Goal: Communication & Community: Ask a question

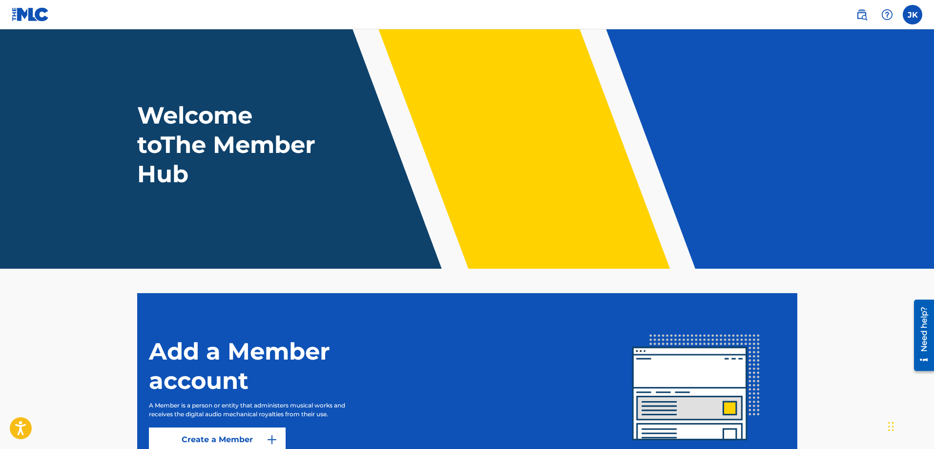
scroll to position [93, 0]
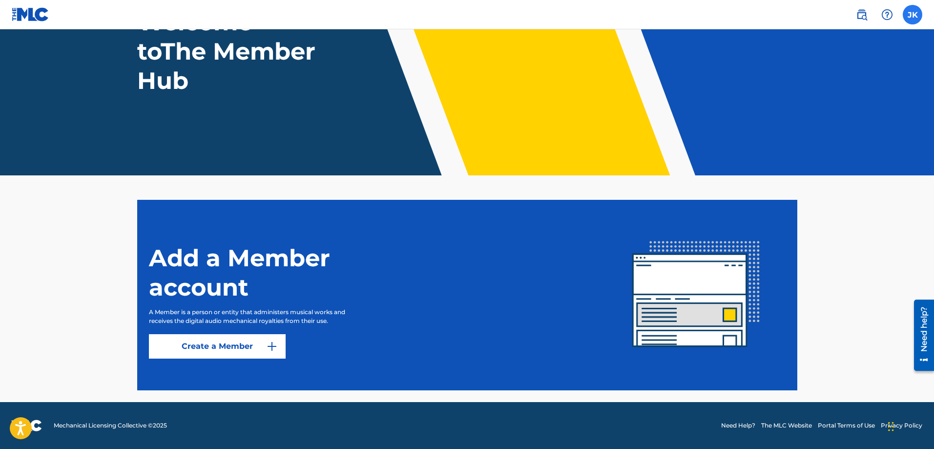
click at [908, 16] on label at bounding box center [913, 15] width 20 height 20
click at [913, 15] on input "JK Jeffrey Koz teamjk@neumanassoc.com Notification Preferences Profile Log out" at bounding box center [913, 15] width 0 height 0
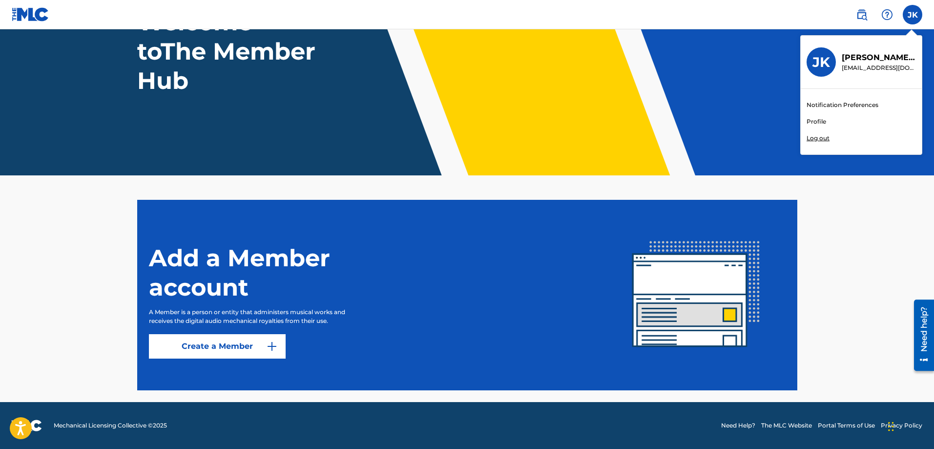
click at [878, 102] on link "Notification Preferences" at bounding box center [843, 105] width 72 height 9
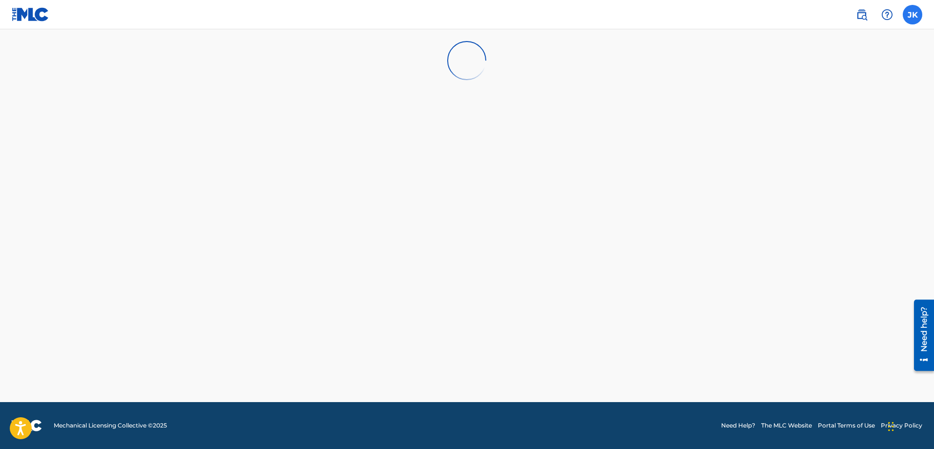
click at [912, 17] on label at bounding box center [913, 15] width 20 height 20
click at [913, 15] on input "JK Jeffrey Koz teamjk@neumanassoc.com Notification Preferences Profile Log out" at bounding box center [913, 15] width 0 height 0
click at [818, 118] on link "Profile" at bounding box center [817, 121] width 20 height 9
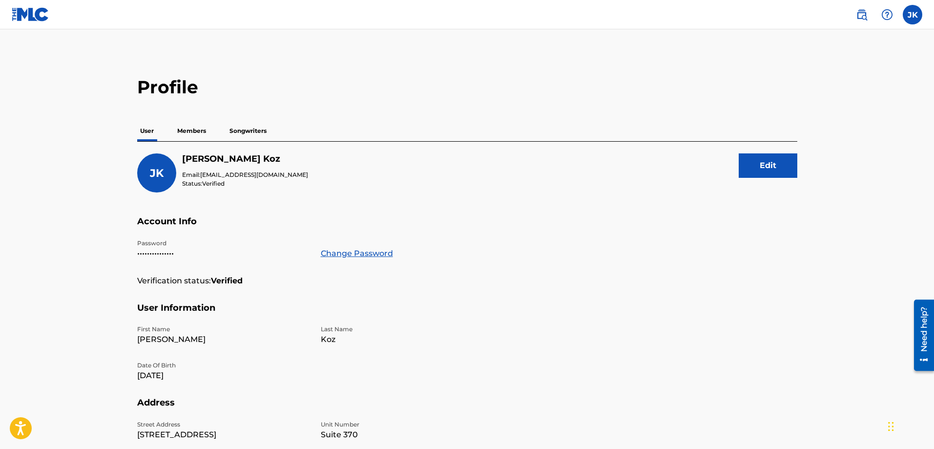
click at [203, 134] on p "Members" at bounding box center [191, 131] width 35 height 21
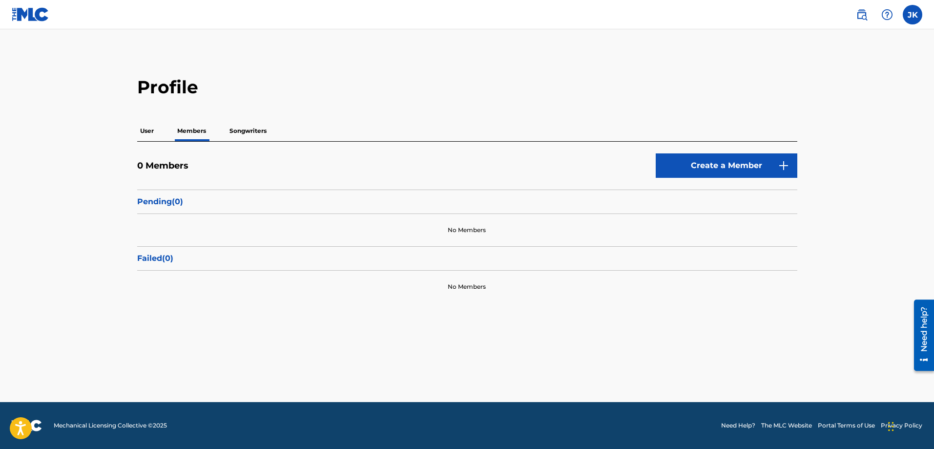
click at [250, 132] on p "Songwriters" at bounding box center [248, 131] width 43 height 21
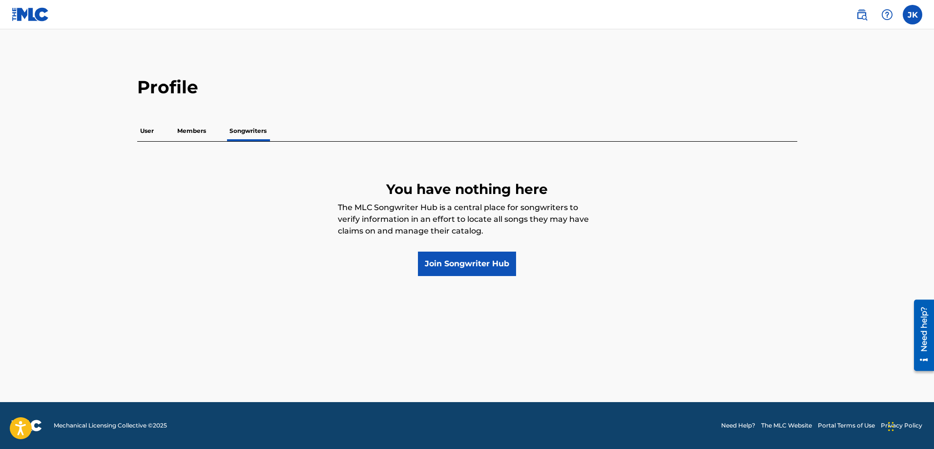
click at [148, 132] on p "User" at bounding box center [147, 131] width 20 height 21
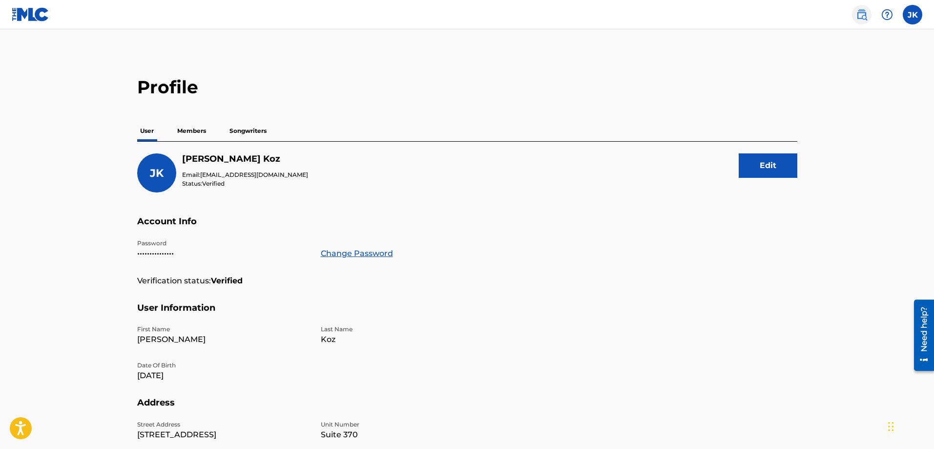
click at [863, 14] on img at bounding box center [862, 15] width 12 height 12
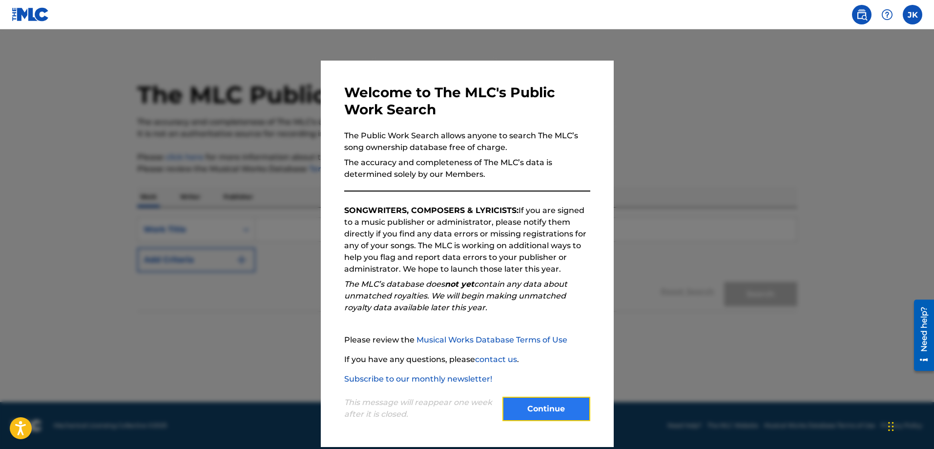
click at [536, 409] on button "Continue" at bounding box center [547, 409] width 88 height 24
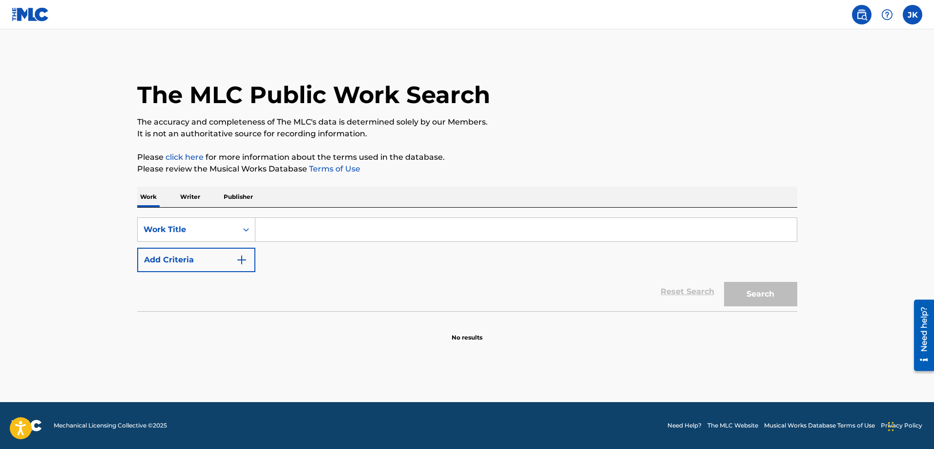
click at [31, 16] on img at bounding box center [31, 14] width 38 height 14
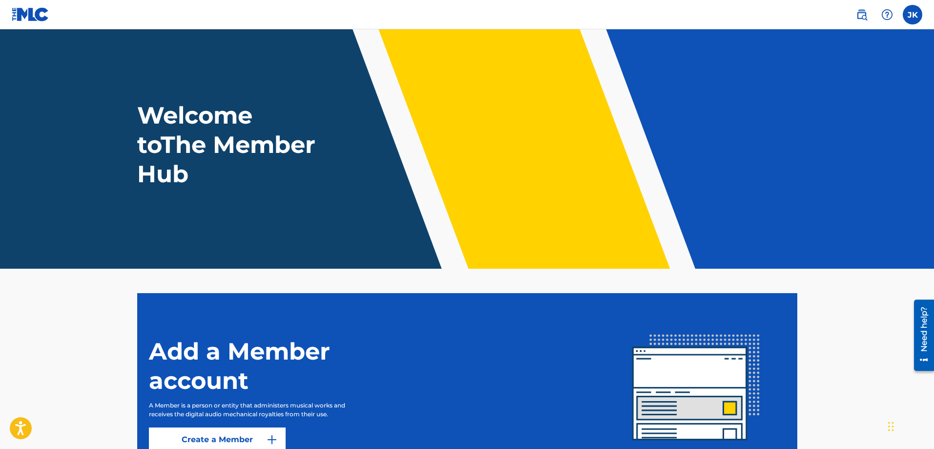
scroll to position [93, 0]
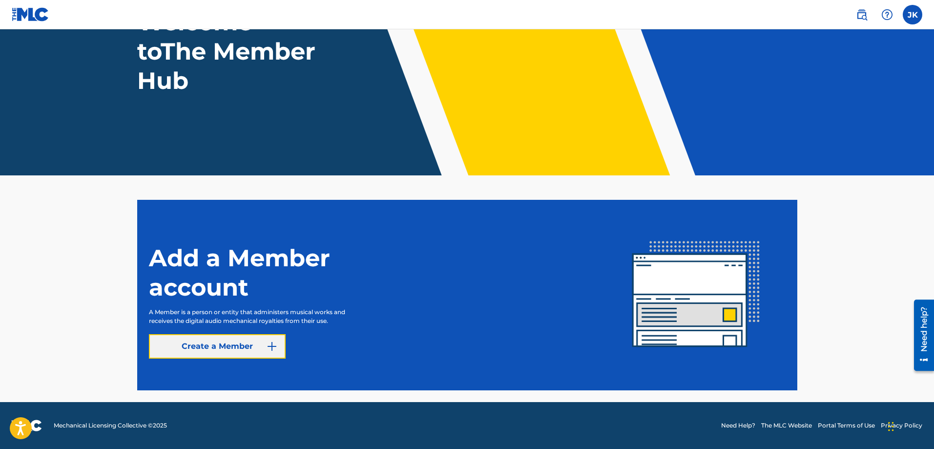
click at [228, 351] on link "Create a Member" at bounding box center [217, 346] width 137 height 24
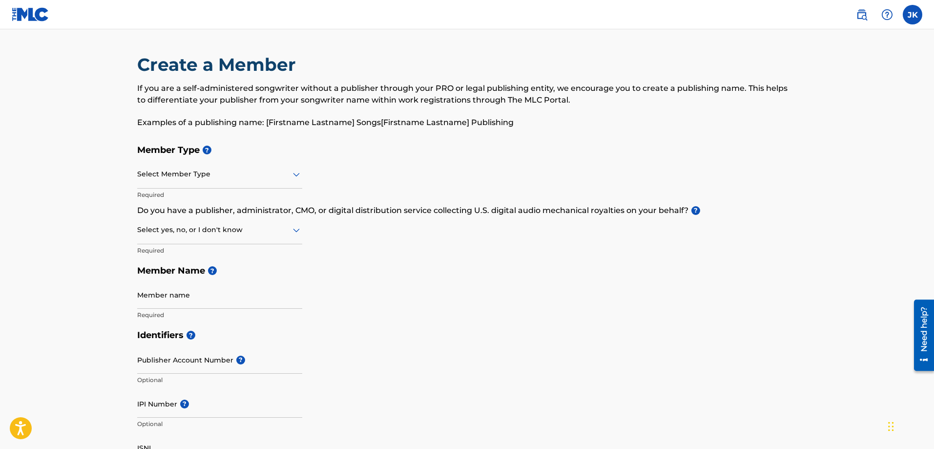
click at [285, 171] on div at bounding box center [219, 174] width 165 height 12
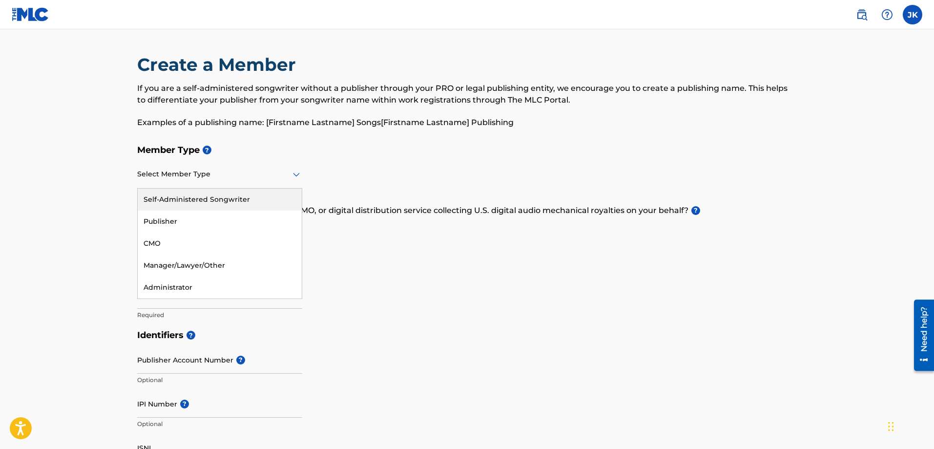
click at [256, 180] on div at bounding box center [219, 174] width 165 height 12
click at [443, 211] on p "Do you have a publisher, administrator, CMO, or digital distribution service co…" at bounding box center [467, 211] width 660 height 12
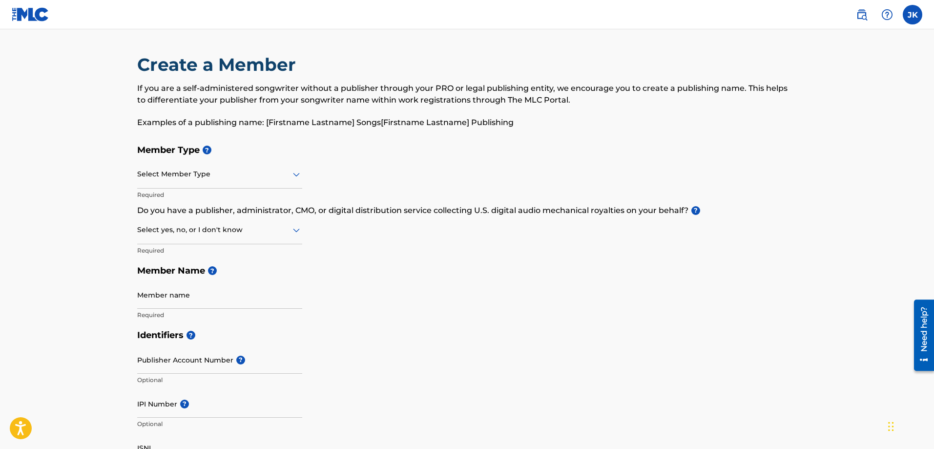
scroll to position [98, 0]
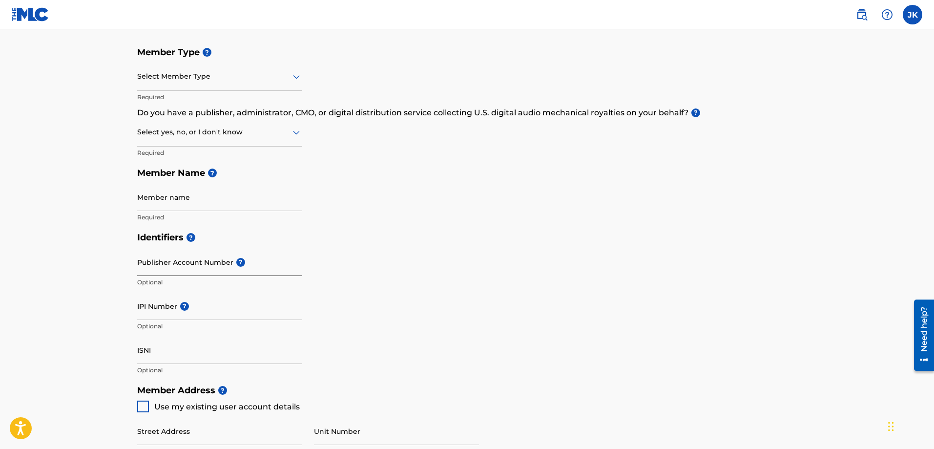
click at [200, 262] on input "Publisher Account Number ?" at bounding box center [219, 262] width 165 height 28
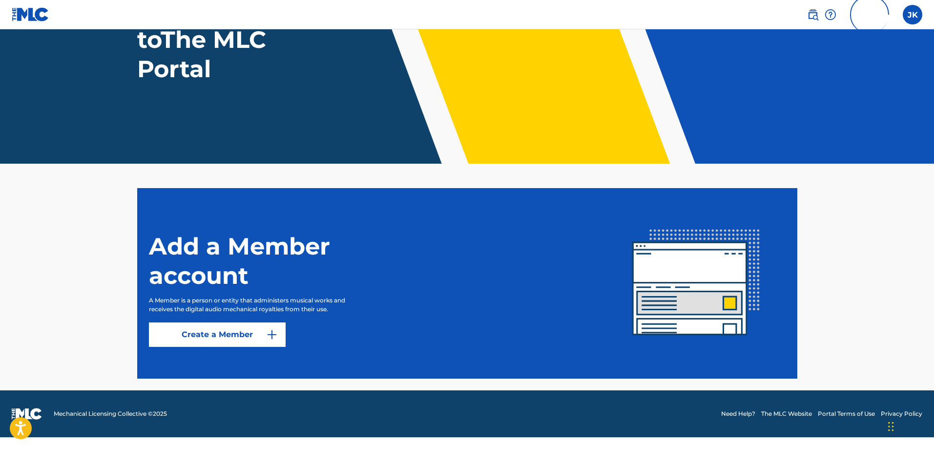
scroll to position [93, 0]
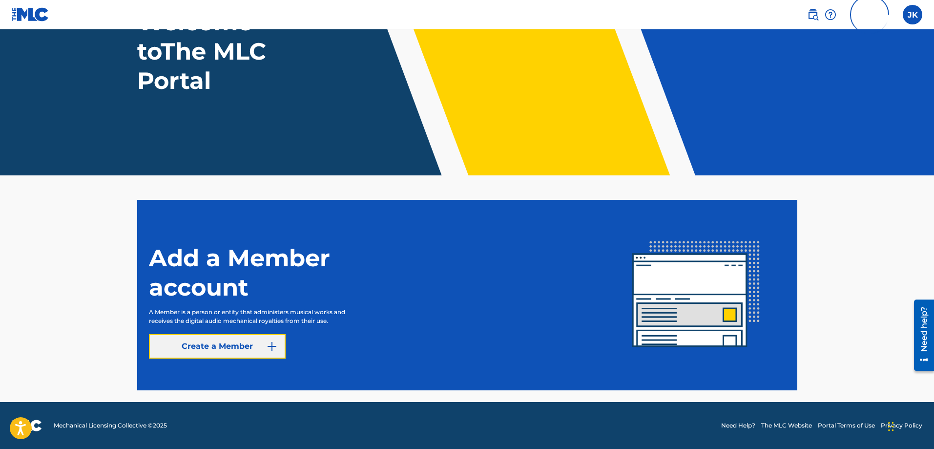
click at [251, 345] on link "Create a Member" at bounding box center [217, 346] width 137 height 24
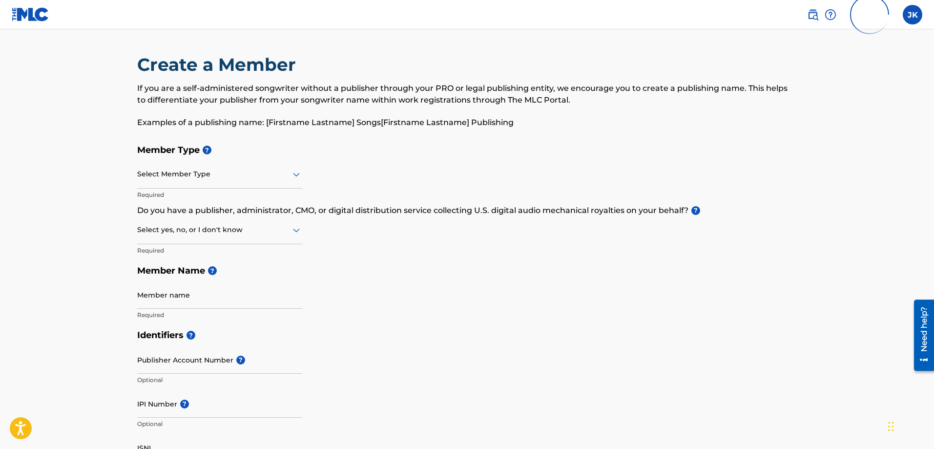
click at [36, 10] on img at bounding box center [31, 14] width 38 height 14
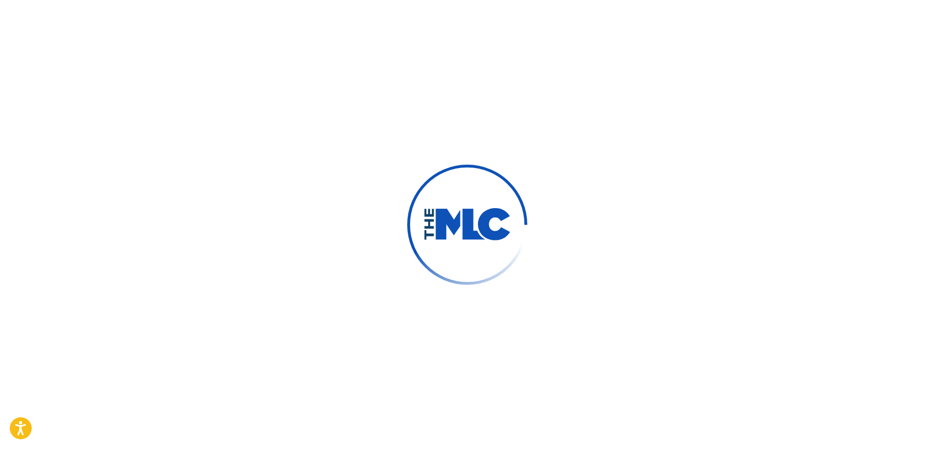
type input "[PERSON_NAME]"
type input "Koz"
type input "[EMAIL_ADDRESS][DOMAIN_NAME]"
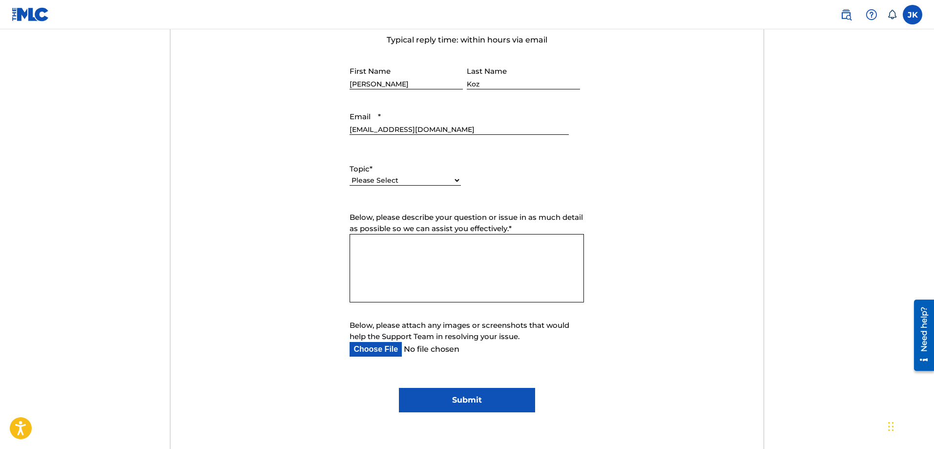
scroll to position [342, 0]
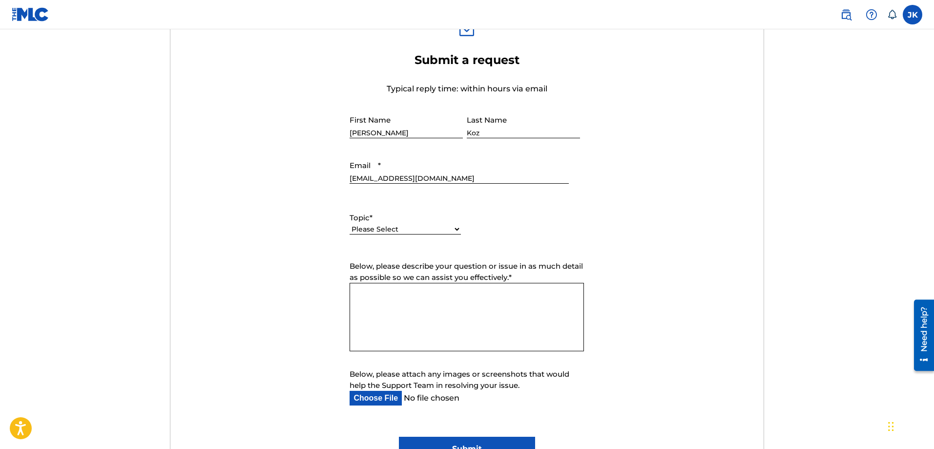
click at [388, 228] on select "Please Select I need help with my account I need help with managing my catalog …" at bounding box center [405, 229] width 111 height 10
select select "I need help with my account"
click at [350, 224] on select "Please Select I need help with my account I need help with managing my catalog …" at bounding box center [405, 229] width 111 height 10
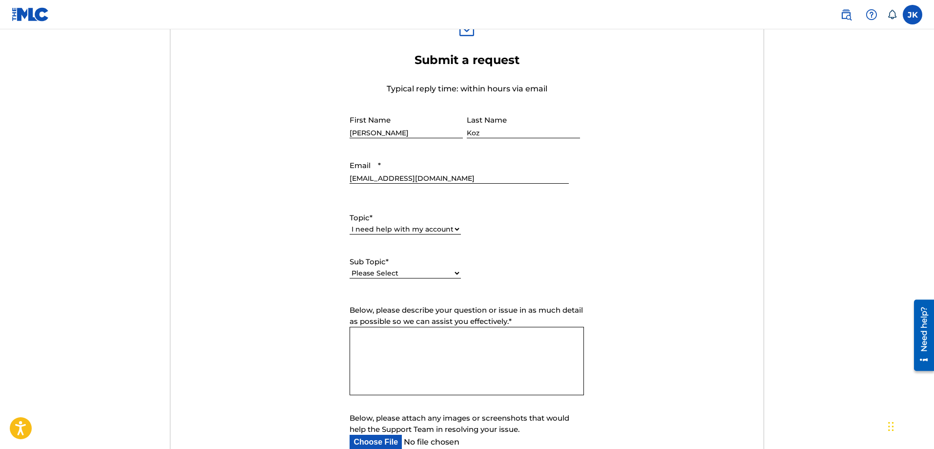
click at [406, 275] on select "Please Select I need help with my user account I can't log in to my user accoun…" at bounding box center [405, 273] width 111 height 10
select select "I need help with my Member account"
click at [350, 268] on select "Please Select I need help with my user account I can't log in to my user accoun…" at bounding box center [405, 273] width 111 height 10
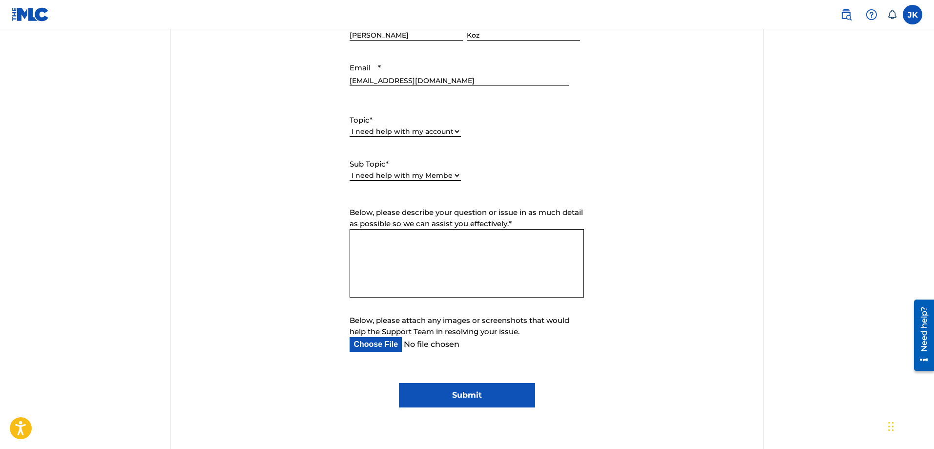
click at [378, 248] on textarea "Below, please describe your question or issue in as much detail as possible so …" at bounding box center [467, 263] width 234 height 68
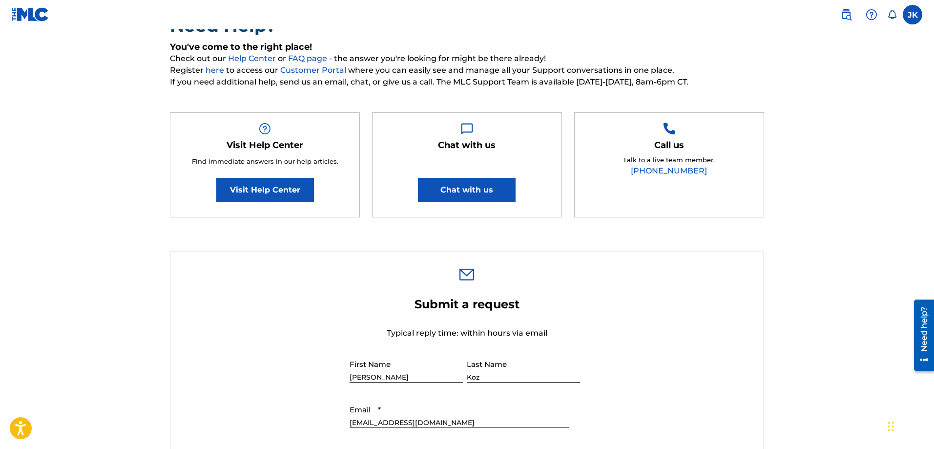
scroll to position [0, 0]
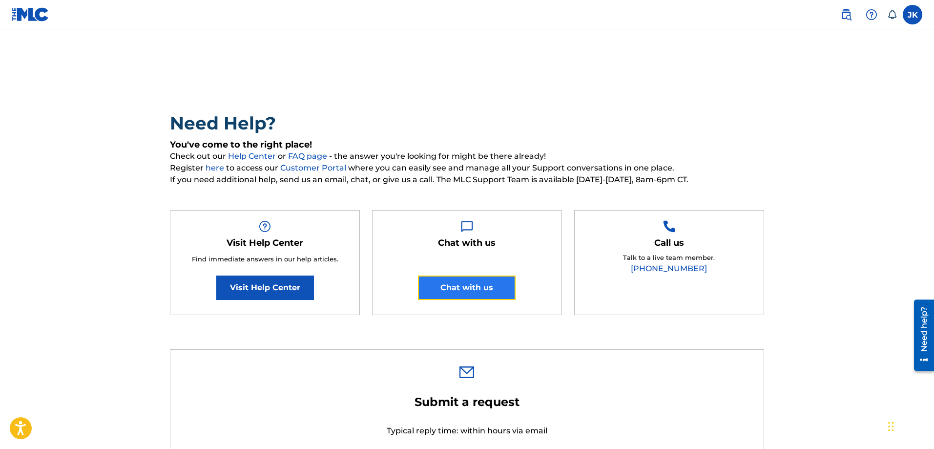
click at [452, 286] on button "Chat with us" at bounding box center [467, 287] width 98 height 24
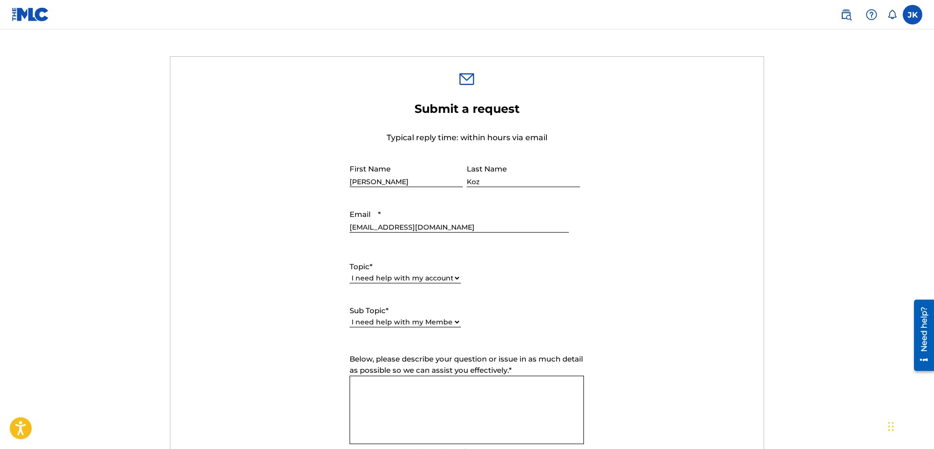
scroll to position [440, 0]
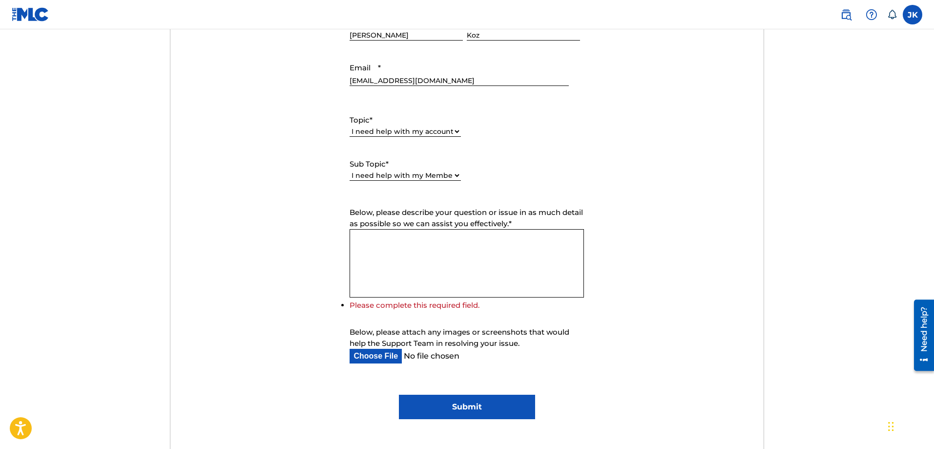
click at [396, 251] on textarea "Below, please describe your question or issue in as much detail as possible so …" at bounding box center [467, 263] width 234 height 68
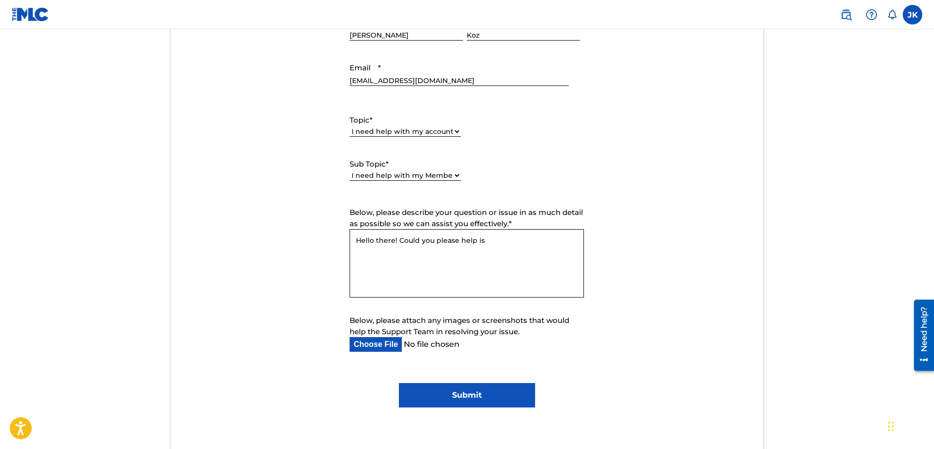
click at [493, 246] on textarea "Hello there! Could you please help is" at bounding box center [467, 263] width 234 height 68
click at [502, 239] on textarea "Hello there! Could you please help get" at bounding box center [467, 263] width 234 height 68
paste textarea "1099 Misc Royalty Income"
click at [412, 252] on textarea "Hello there! Could you please help get 1099 Misc Royalty Income for" at bounding box center [467, 263] width 234 height 68
click at [511, 255] on textarea "Hello there! Could you please help get 1099 Misc Royalty Income for Jeff Koz DB…" at bounding box center [467, 263] width 234 height 68
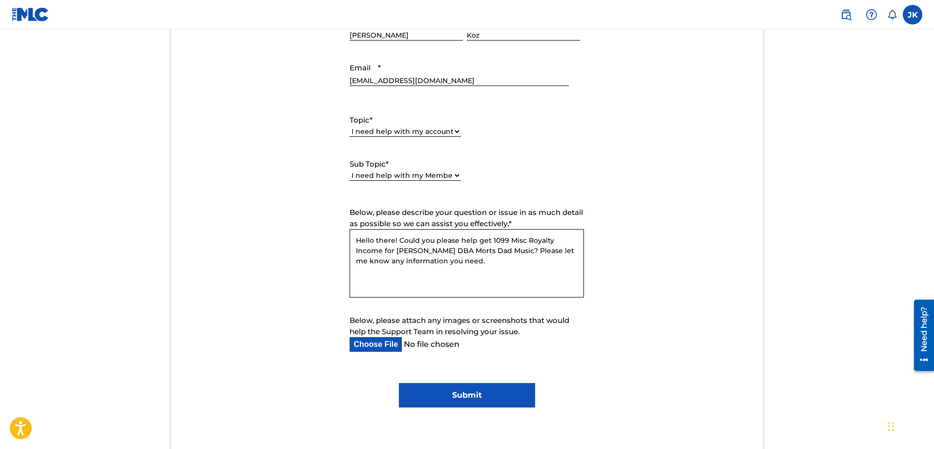
click at [469, 265] on textarea "Hello there! Could you please help get 1099 Misc Royalty Income for Jeff Koz DB…" at bounding box center [467, 263] width 234 height 68
type textarea "Hello there! Could you please help get 1099 Misc Royalty Income for Jeff Koz DB…"
type input "C:\fakepath\2024 Deposits.pdf"
type textarea "Hello there! Could you please help get 1099 Misc Royalty Income for Jeff Koz DB…"
click at [375, 346] on input "Below, please attach any images or screenshots that would help the Support Team…" at bounding box center [459, 344] width 219 height 15
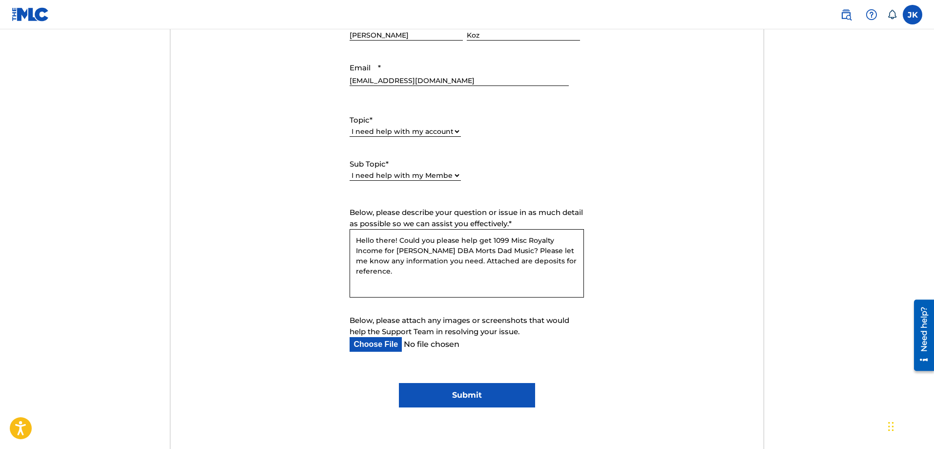
click at [387, 349] on input "Below, please attach any images or screenshots that would help the Support Team…" at bounding box center [459, 344] width 219 height 15
type input "C:\fakepath\2024 Deposits.pdf"
click at [461, 397] on input "Submit" at bounding box center [467, 395] width 136 height 24
